Goal: Use online tool/utility: Utilize a website feature to perform a specific function

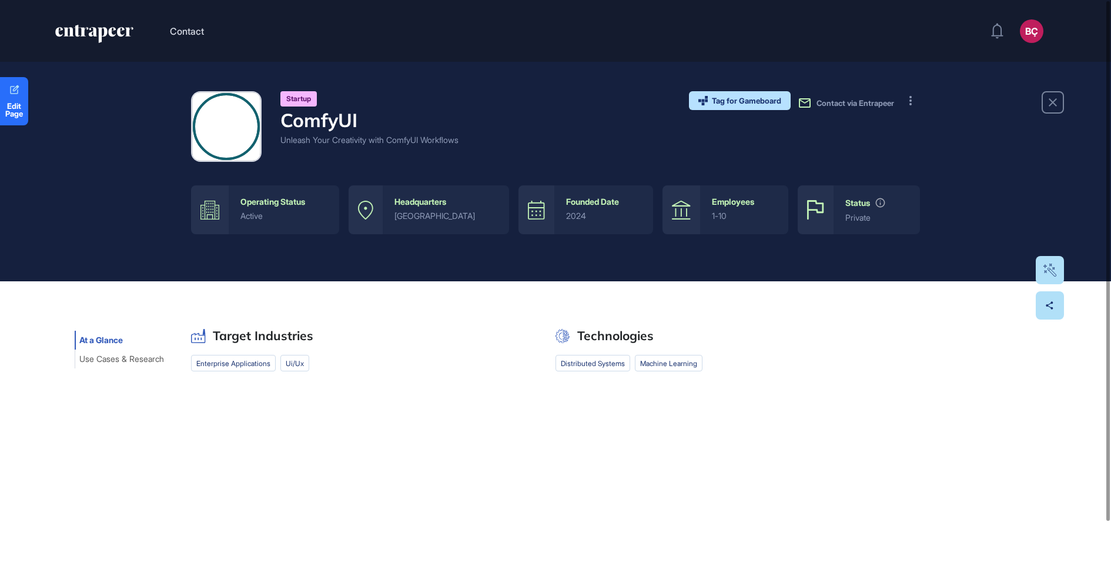
scroll to position [1, 1]
click at [914, 103] on button at bounding box center [910, 100] width 19 height 19
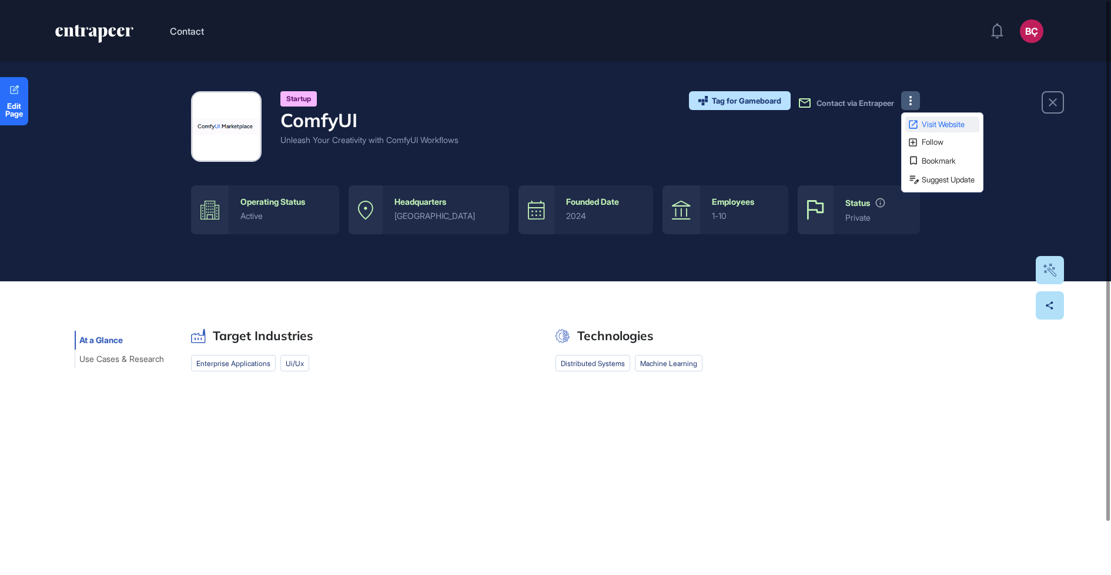
click at [924, 123] on span "Visit Website" at bounding box center [949, 125] width 55 height 8
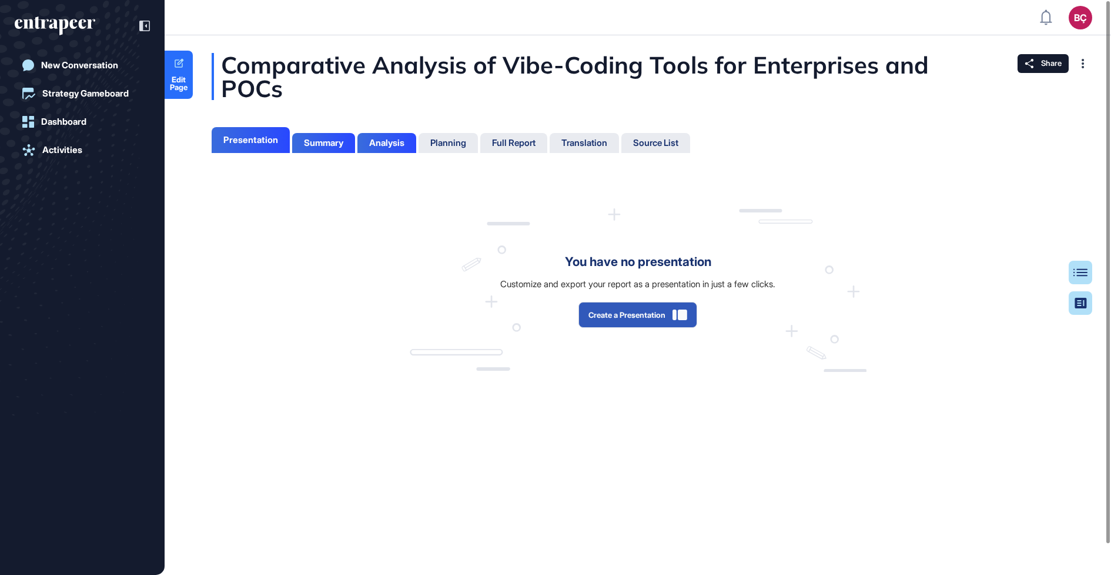
scroll to position [5, 1]
click at [239, 139] on div "Presentation" at bounding box center [250, 140] width 55 height 11
click at [612, 328] on button "Create a Presentation" at bounding box center [638, 315] width 119 height 26
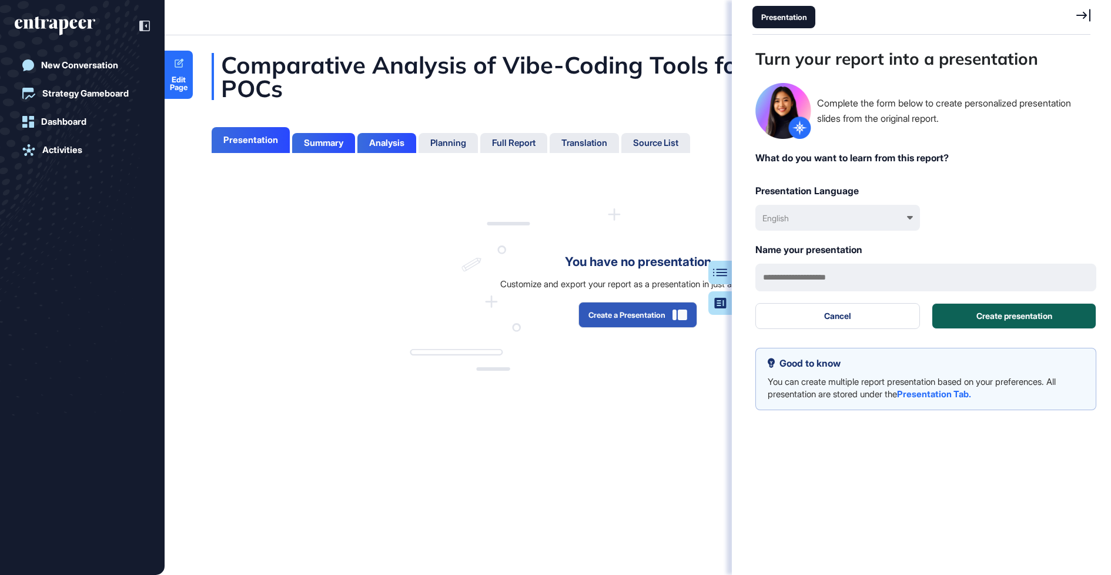
click at [974, 315] on button "Create presentation" at bounding box center [1014, 316] width 165 height 26
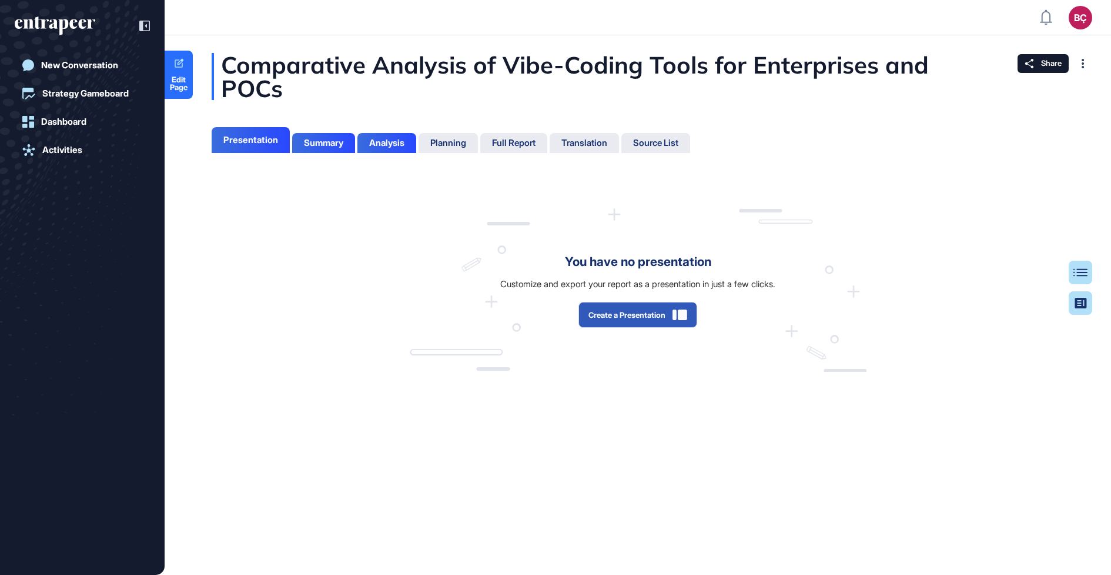
scroll to position [5, 1]
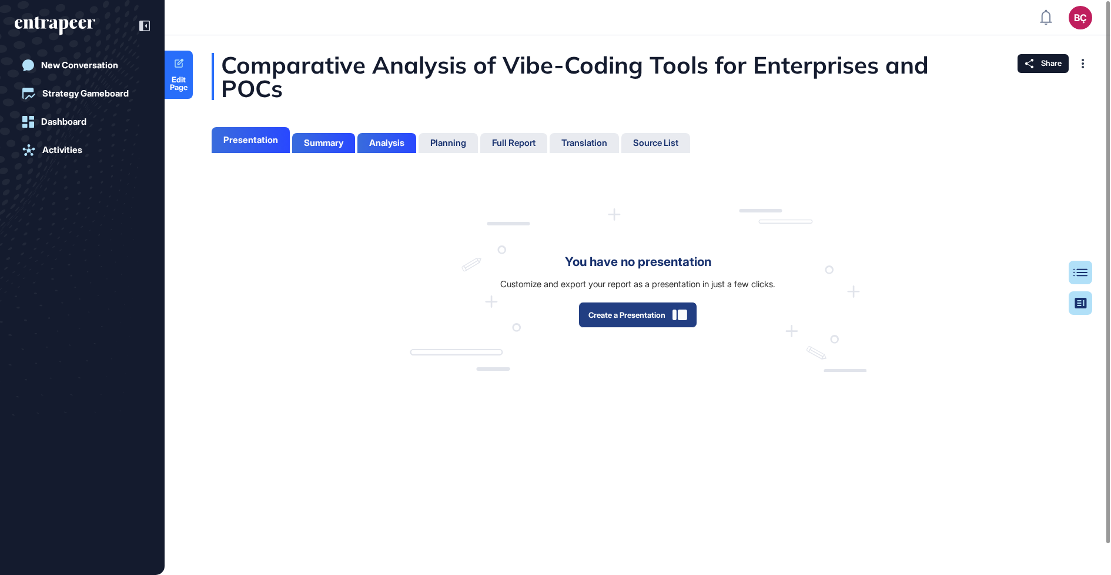
click at [639, 321] on button "Create a Presentation" at bounding box center [638, 315] width 119 height 26
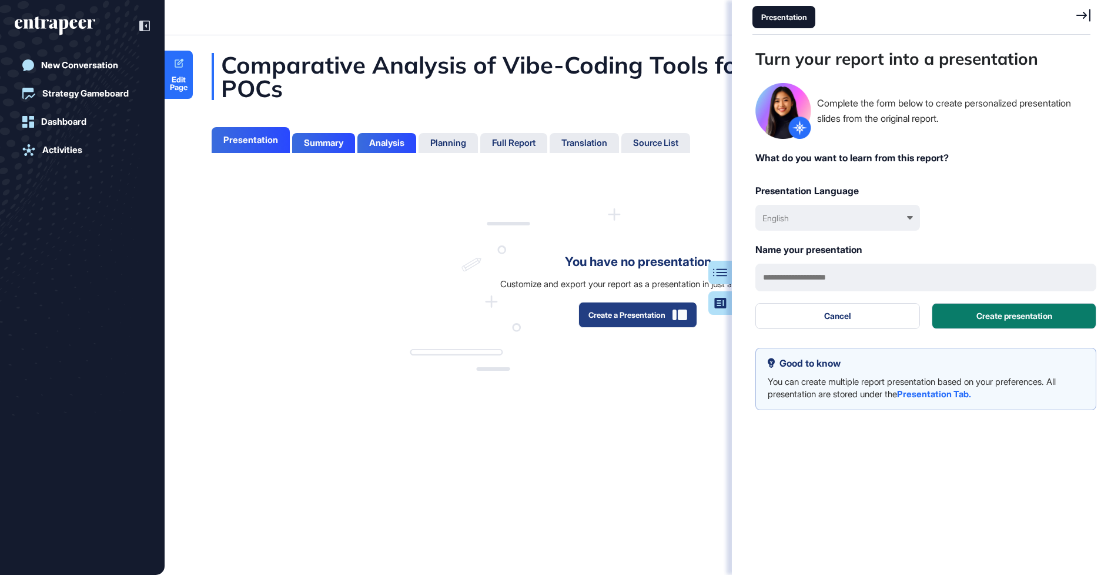
scroll to position [516, 341]
click at [866, 282] on input "text" at bounding box center [926, 277] width 341 height 28
type input "**********"
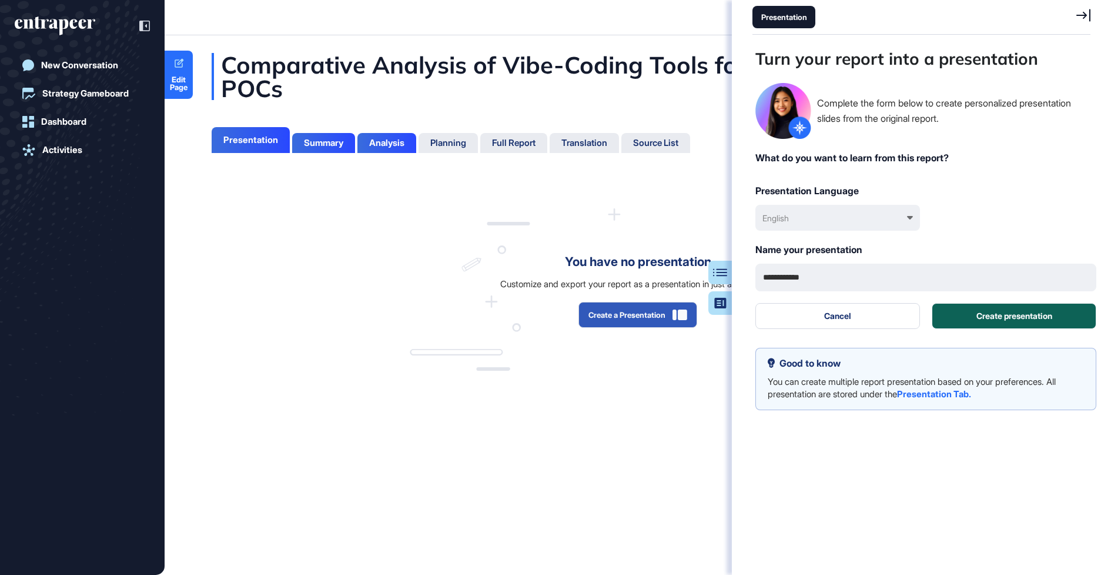
click at [987, 308] on button "Create presentation" at bounding box center [1014, 316] width 165 height 26
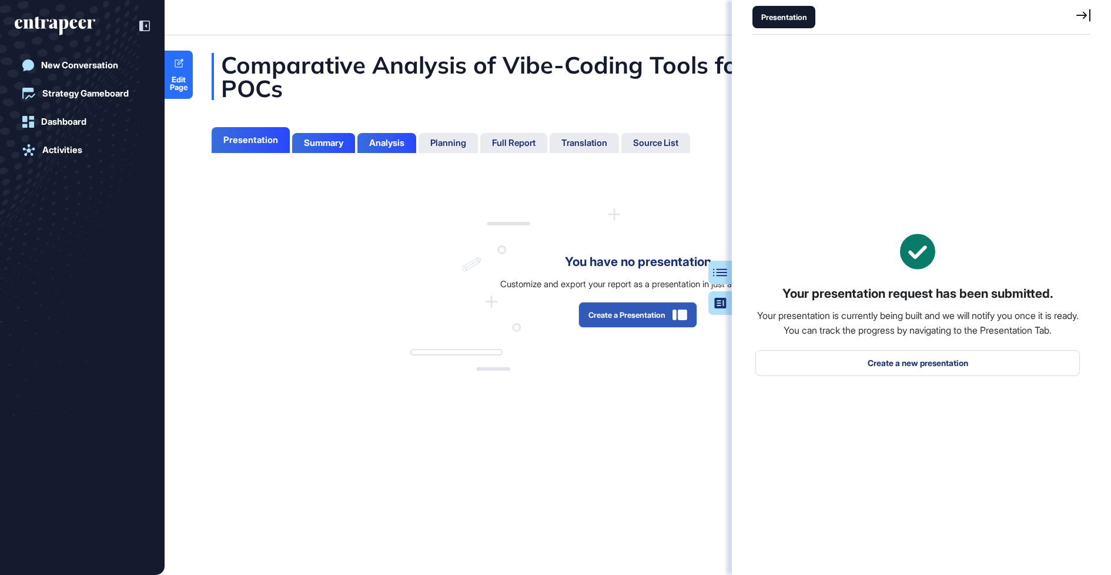
click at [575, 396] on div "Comparative Analysis of Vibe-Coding Tools for Enterprises and POCs Presentation…" at bounding box center [638, 304] width 947 height 539
click at [513, 138] on div "Full Report" at bounding box center [514, 143] width 44 height 11
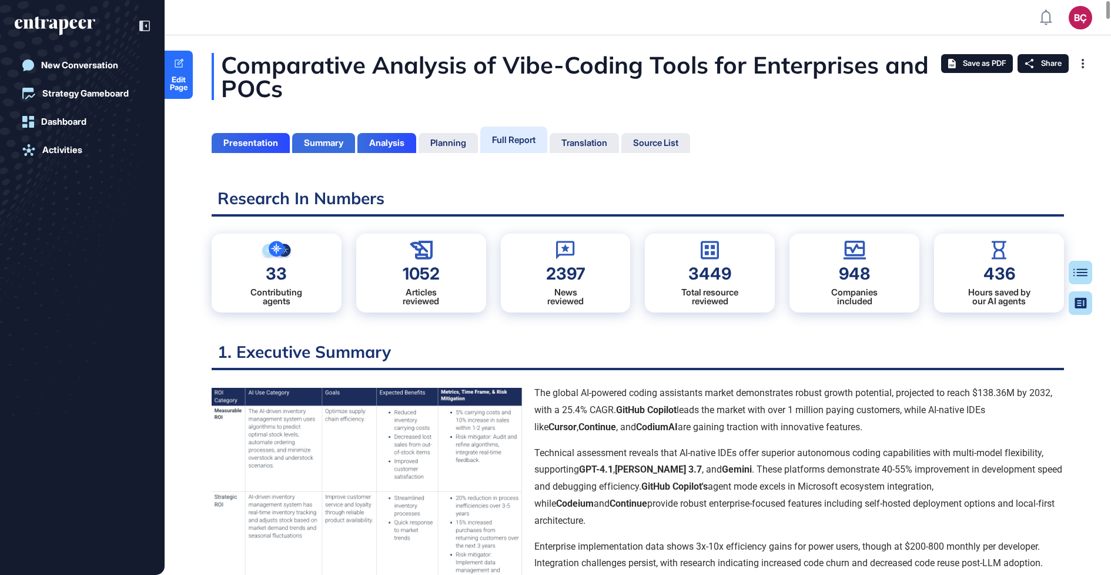
scroll to position [516, 3]
click at [268, 141] on div "Presentation" at bounding box center [250, 143] width 55 height 11
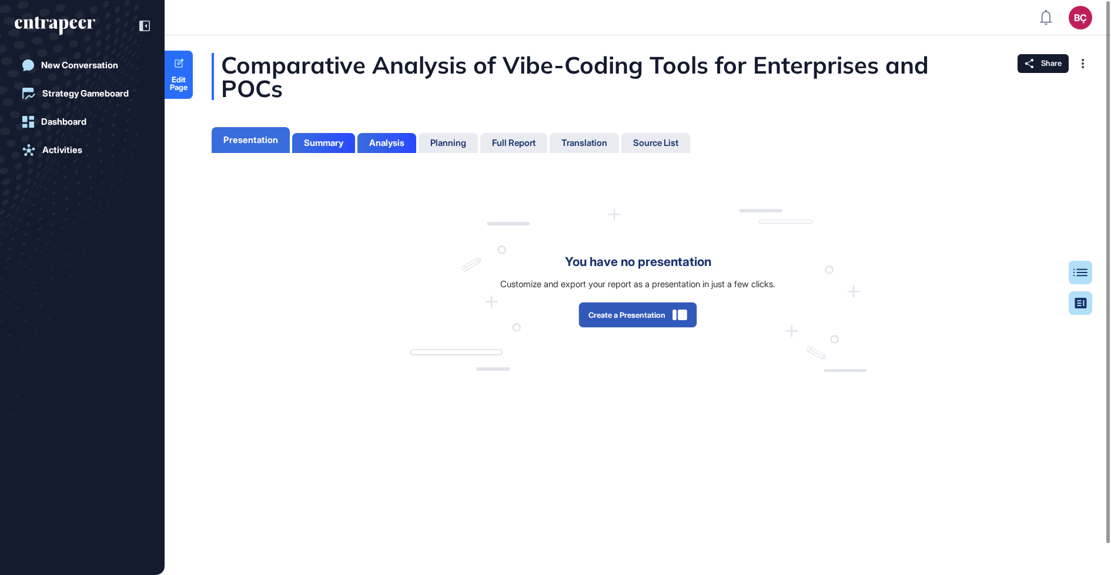
scroll to position [5, 1]
click at [619, 318] on button "Create a Presentation" at bounding box center [638, 315] width 119 height 26
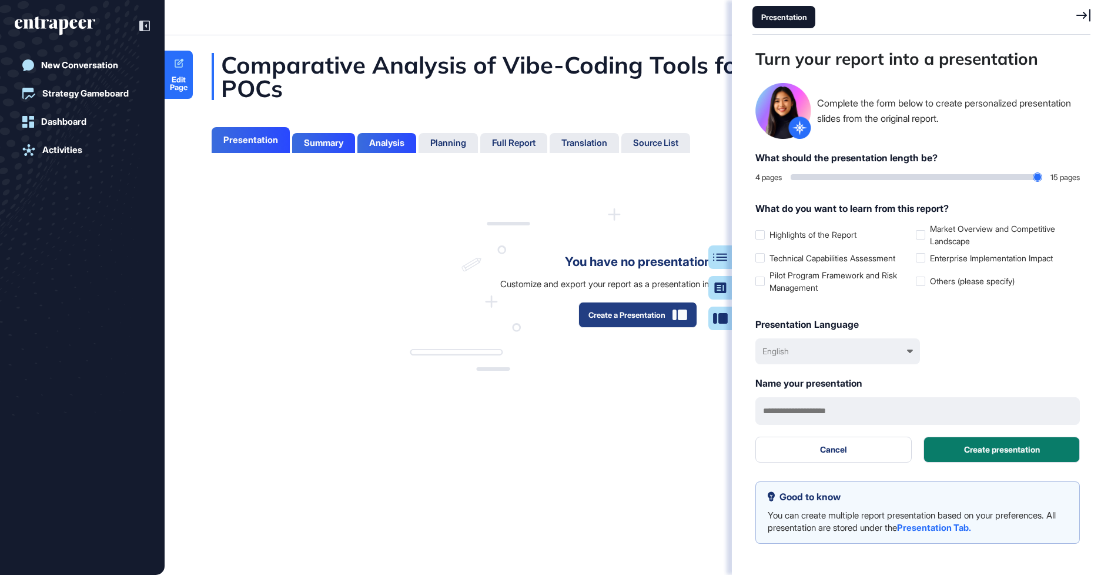
scroll to position [516, 341]
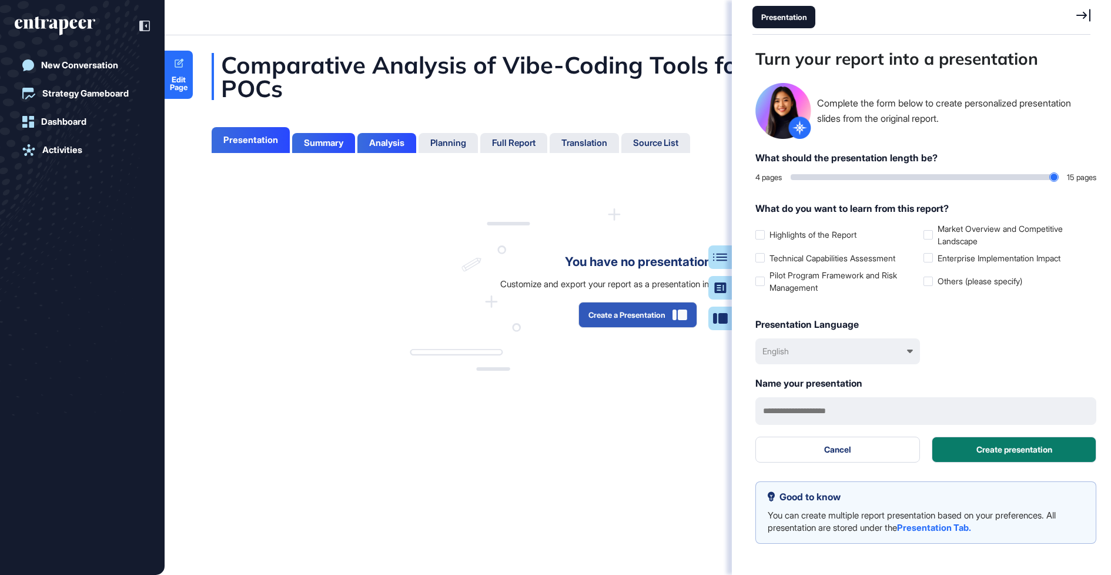
click at [895, 180] on div at bounding box center [925, 178] width 268 height 12
click at [899, 176] on input "range" at bounding box center [925, 177] width 268 height 6
click at [908, 175] on input "range" at bounding box center [925, 177] width 268 height 6
type input "**"
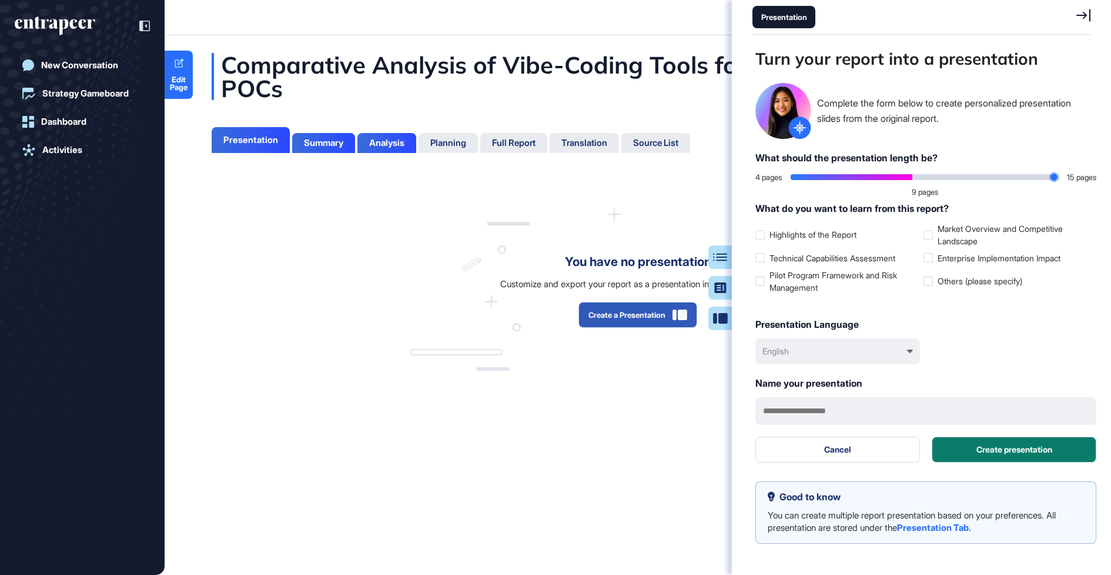
click at [928, 175] on input "range" at bounding box center [925, 177] width 268 height 6
click at [949, 232] on label "Market Overview and Competitive Landscape" at bounding box center [1005, 234] width 163 height 25
click at [851, 259] on label "Technical Capabilities Assessment" at bounding box center [837, 258] width 163 height 12
click at [981, 446] on button "Create presentation" at bounding box center [1014, 449] width 165 height 26
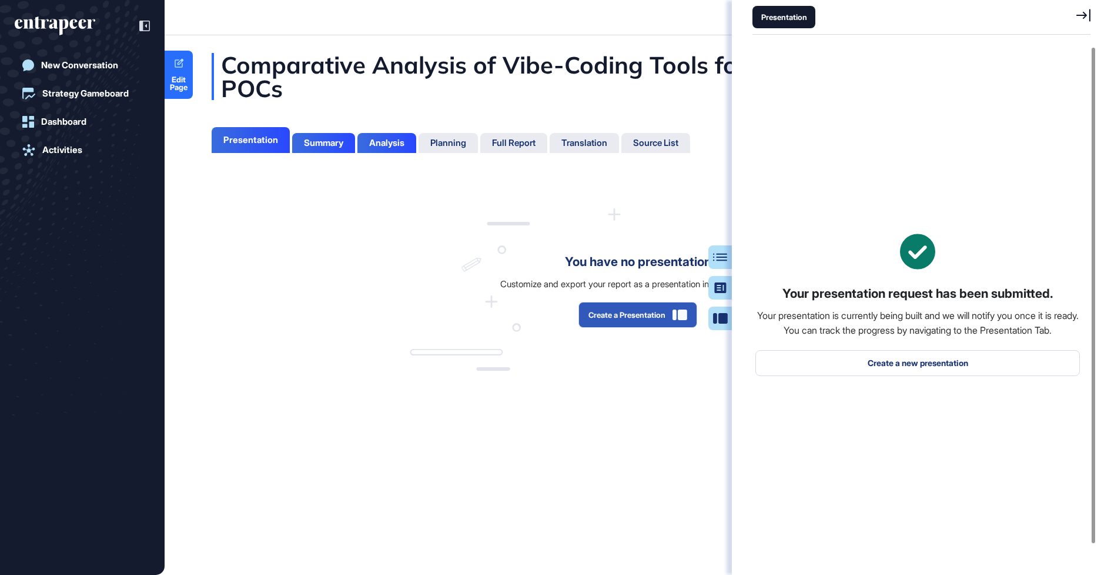
click at [505, 228] on div "You have no presentation Customize and export your report as a presentation in …" at bounding box center [638, 289] width 457 height 163
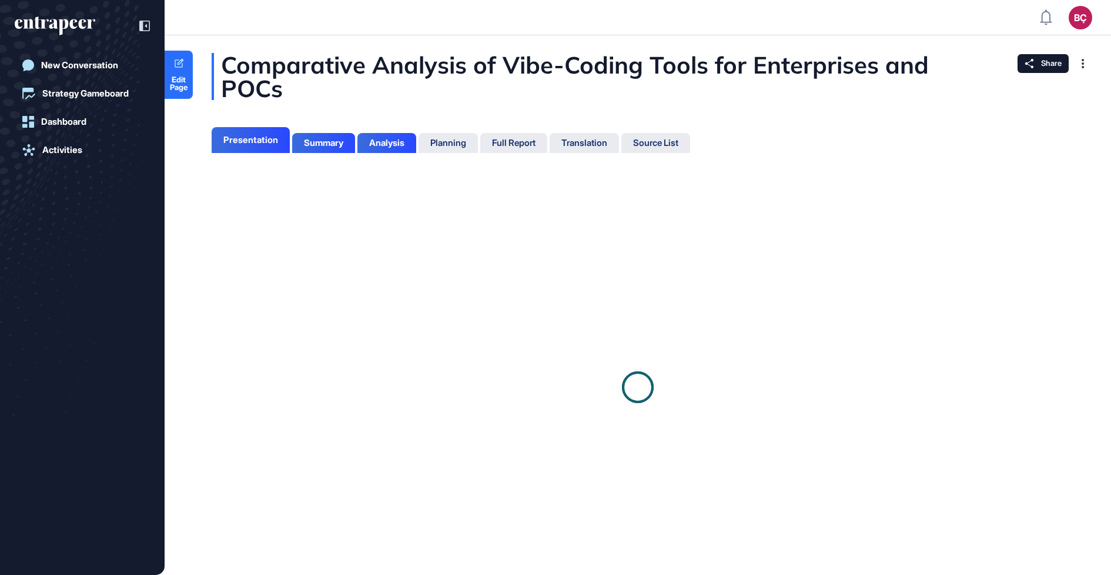
scroll to position [5, 1]
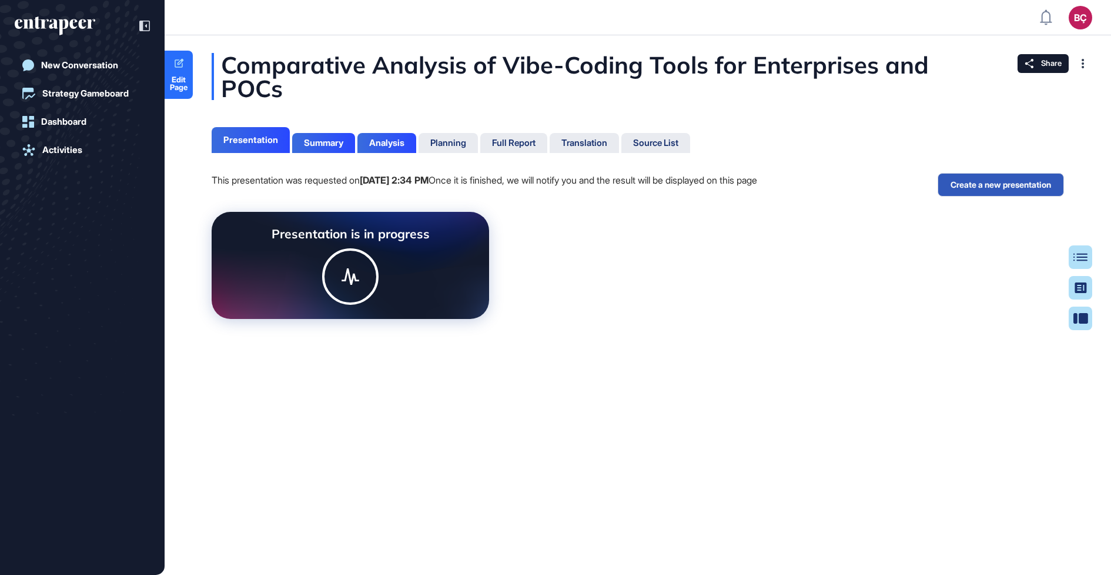
scroll to position [5, 1]
